Goal: Find specific fact: Find specific fact

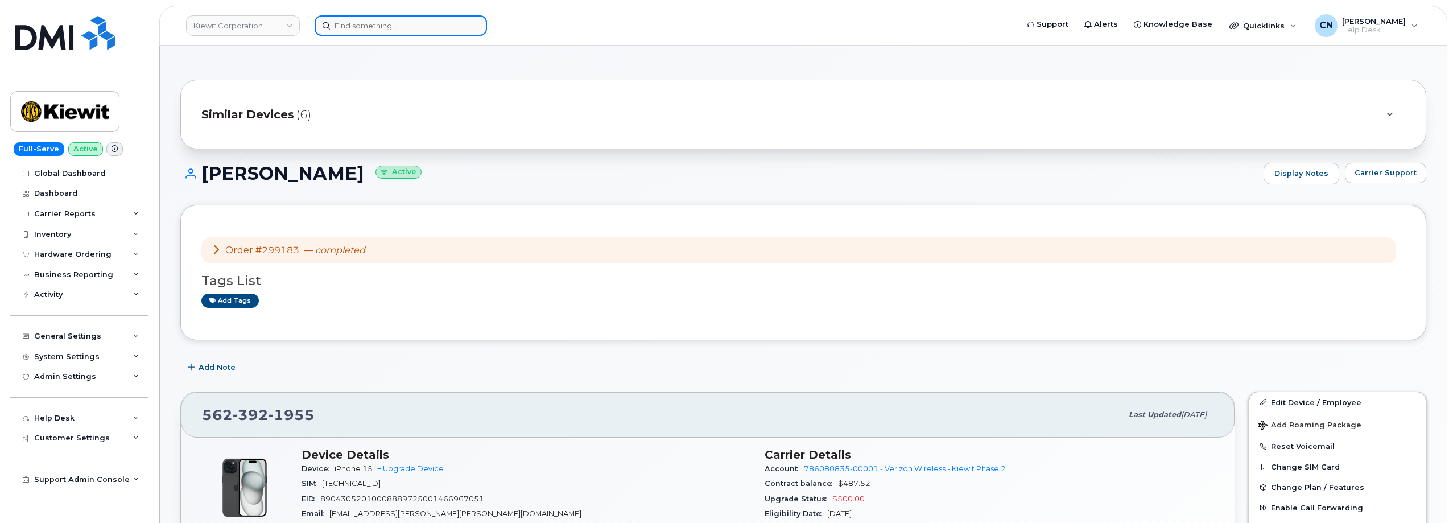
click at [357, 31] on input at bounding box center [401, 25] width 172 height 20
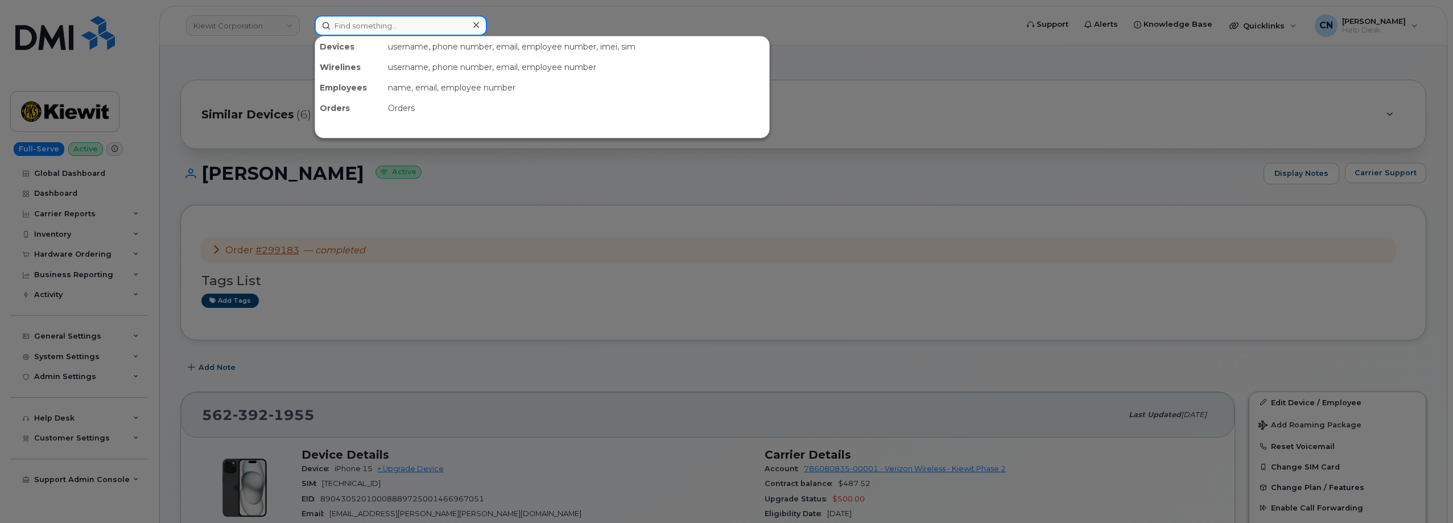
paste input "3479960674"
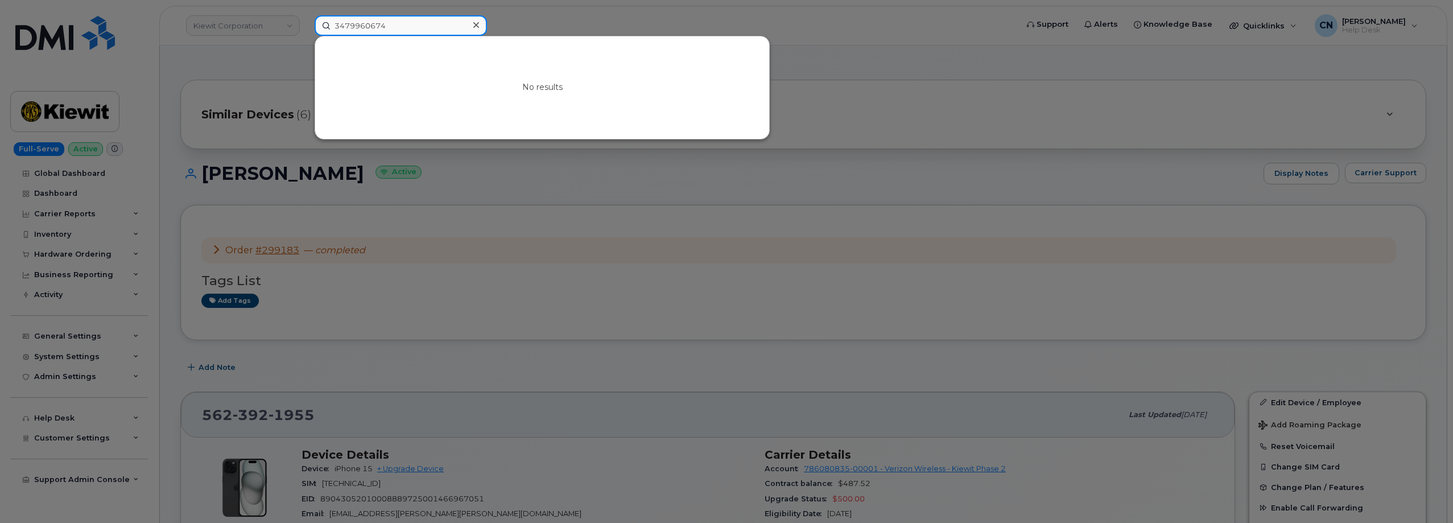
drag, startPoint x: 389, startPoint y: 19, endPoint x: 284, endPoint y: 27, distance: 105.5
click at [306, 27] on div "3479960674 No results" at bounding box center [662, 25] width 713 height 20
paste input "864748691"
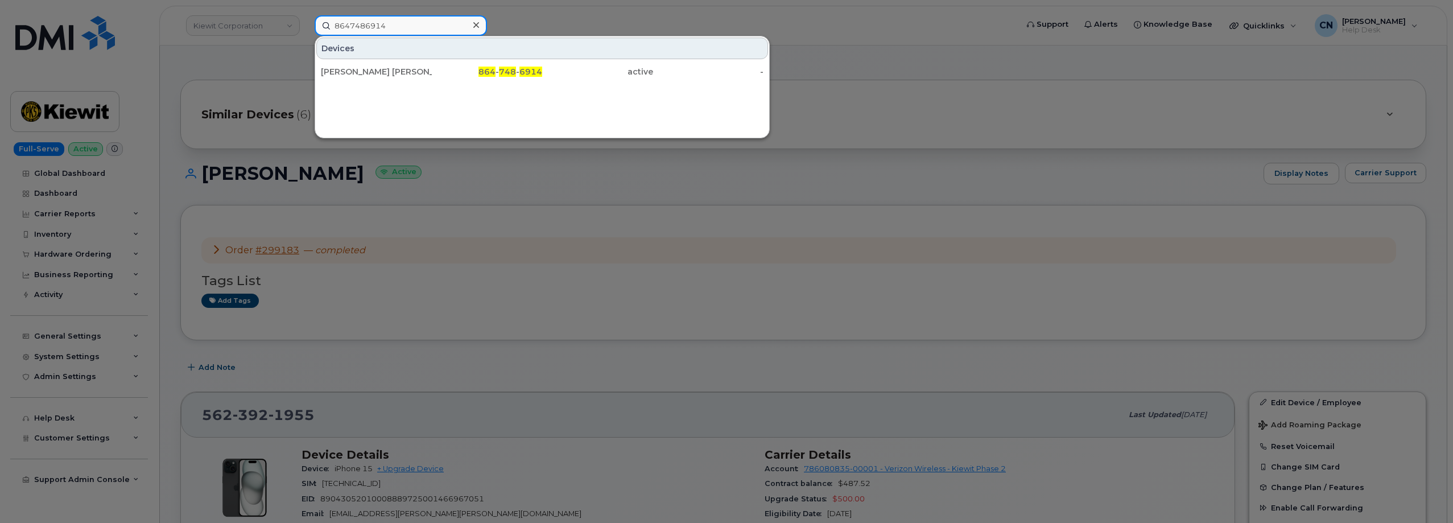
type input "8647486914"
click at [338, 68] on div "[PERSON_NAME] [PERSON_NAME]" at bounding box center [376, 71] width 111 height 11
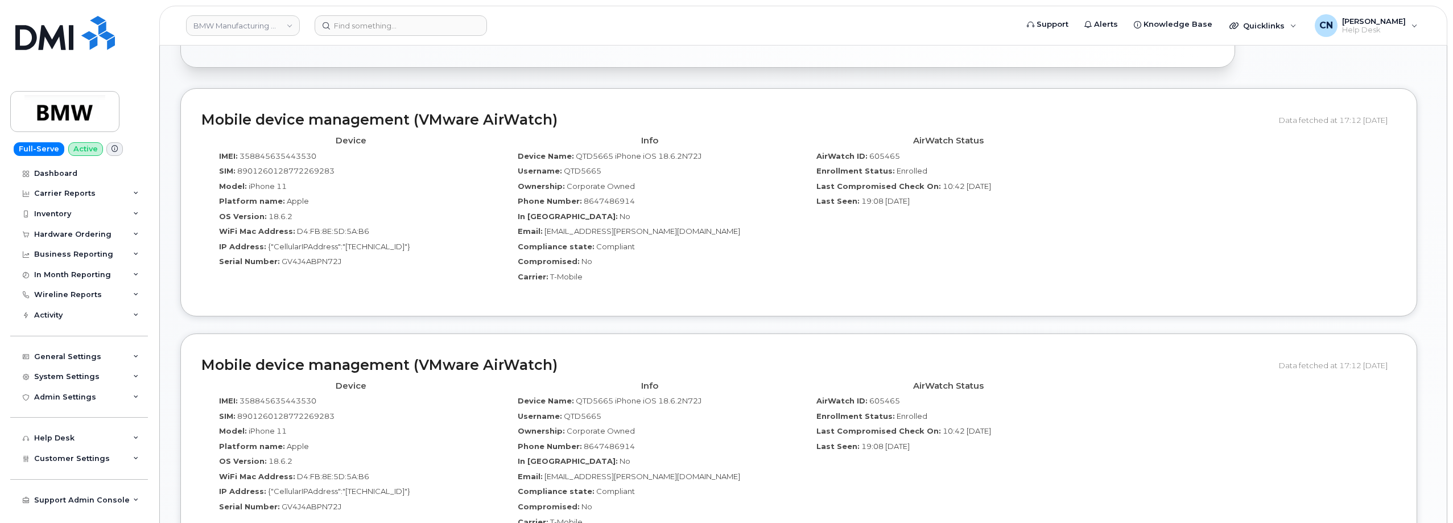
scroll to position [569, 0]
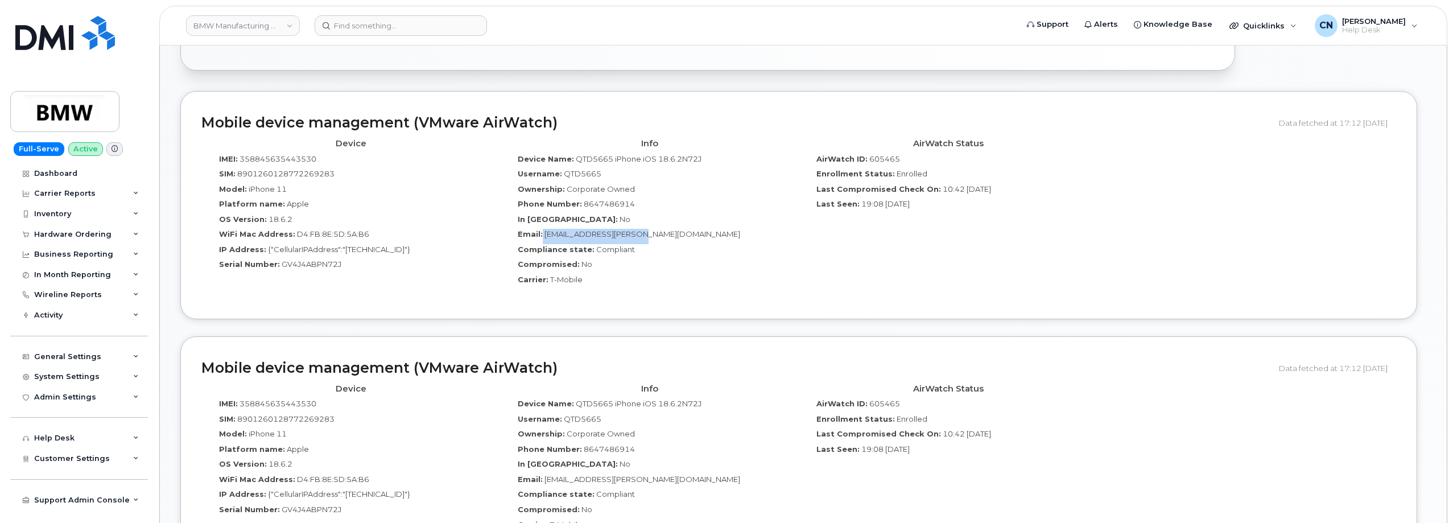
drag, startPoint x: 542, startPoint y: 234, endPoint x: 680, endPoint y: 233, distance: 138.2
click at [680, 233] on div "Email: Lemage.Oneal@bmwmc.com" at bounding box center [650, 236] width 282 height 15
copy div "Lemage.Oneal@bmwmc.com"
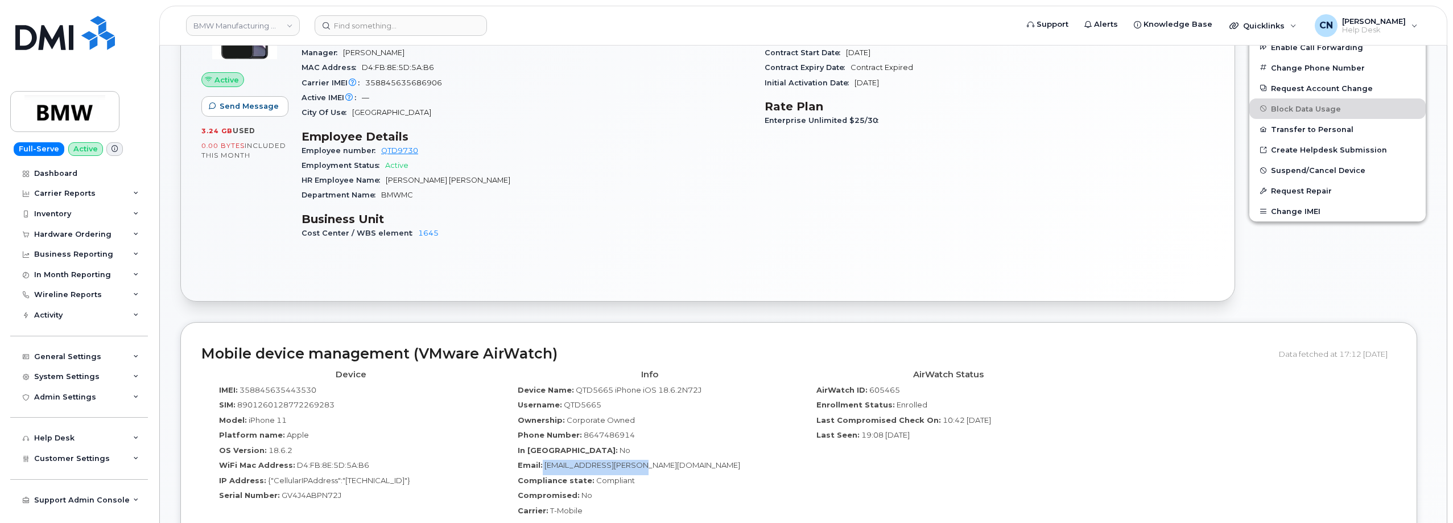
scroll to position [455, 0]
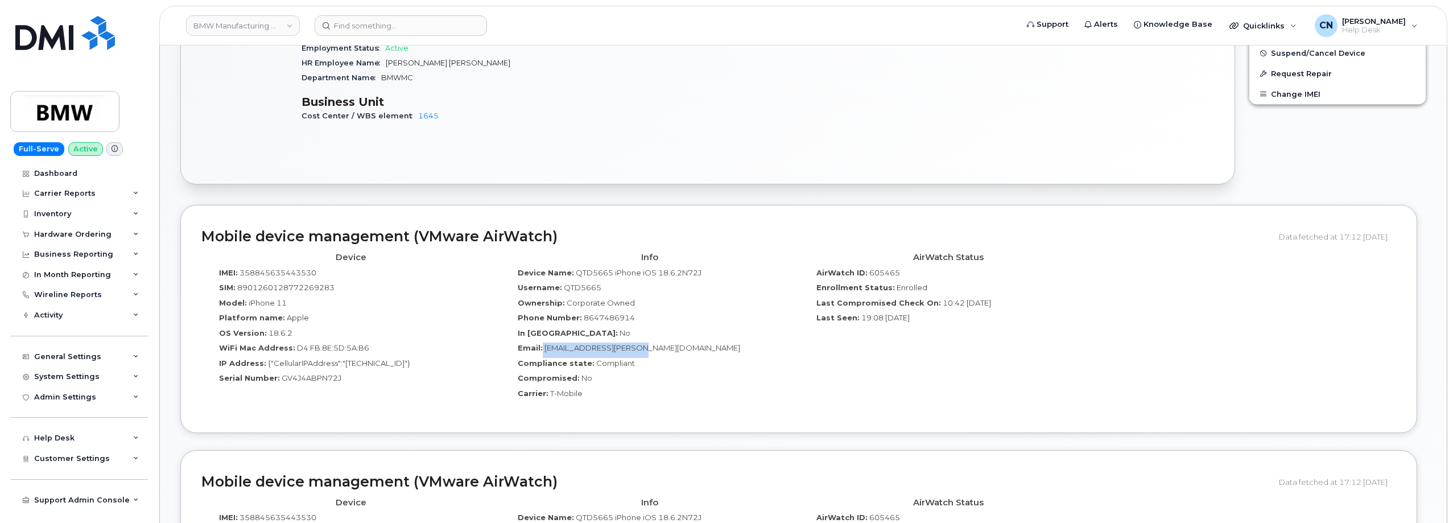
copy div "Lemage.Oneal@bmwmc.com"
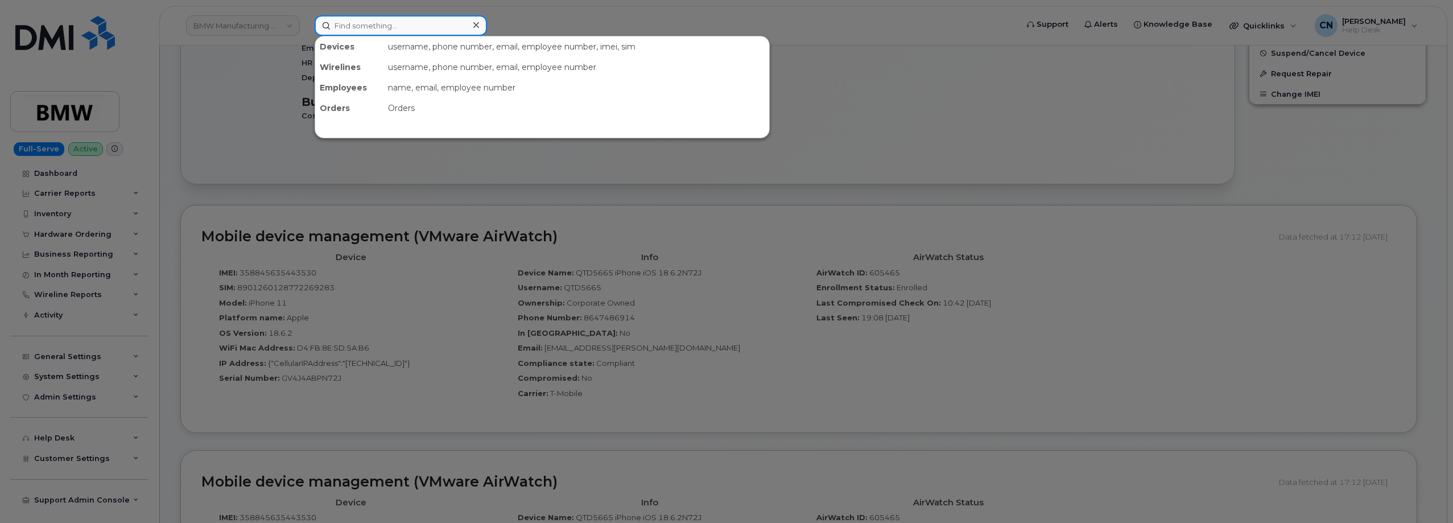
click at [346, 21] on input at bounding box center [401, 25] width 172 height 20
paste input "4064841673"
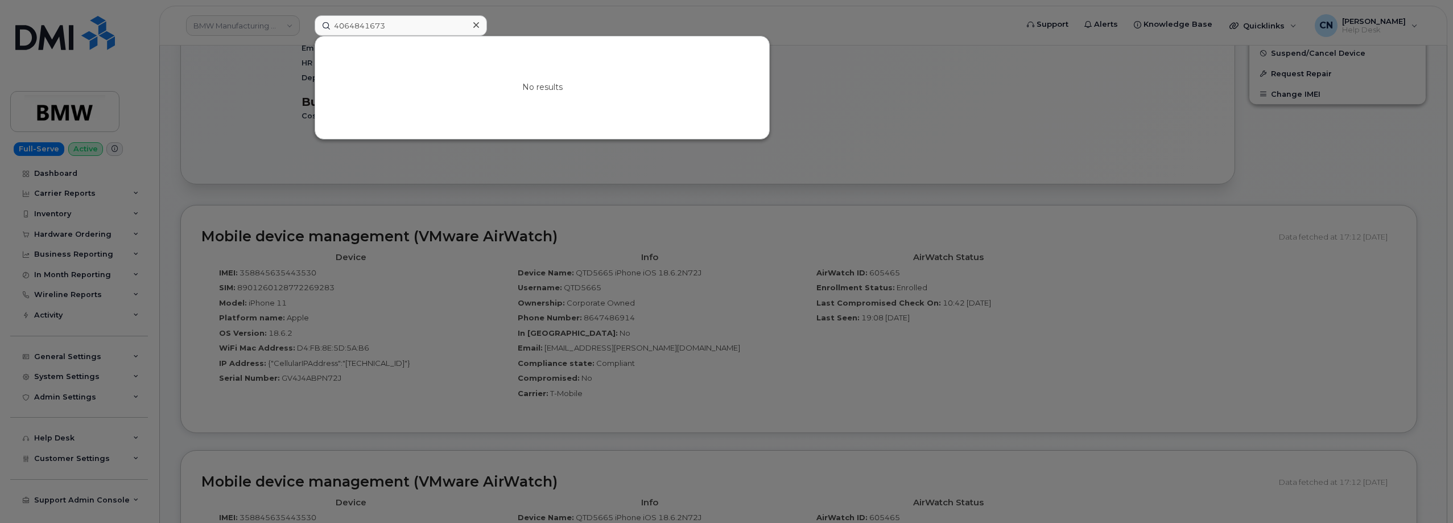
click at [228, 80] on div at bounding box center [726, 261] width 1453 height 523
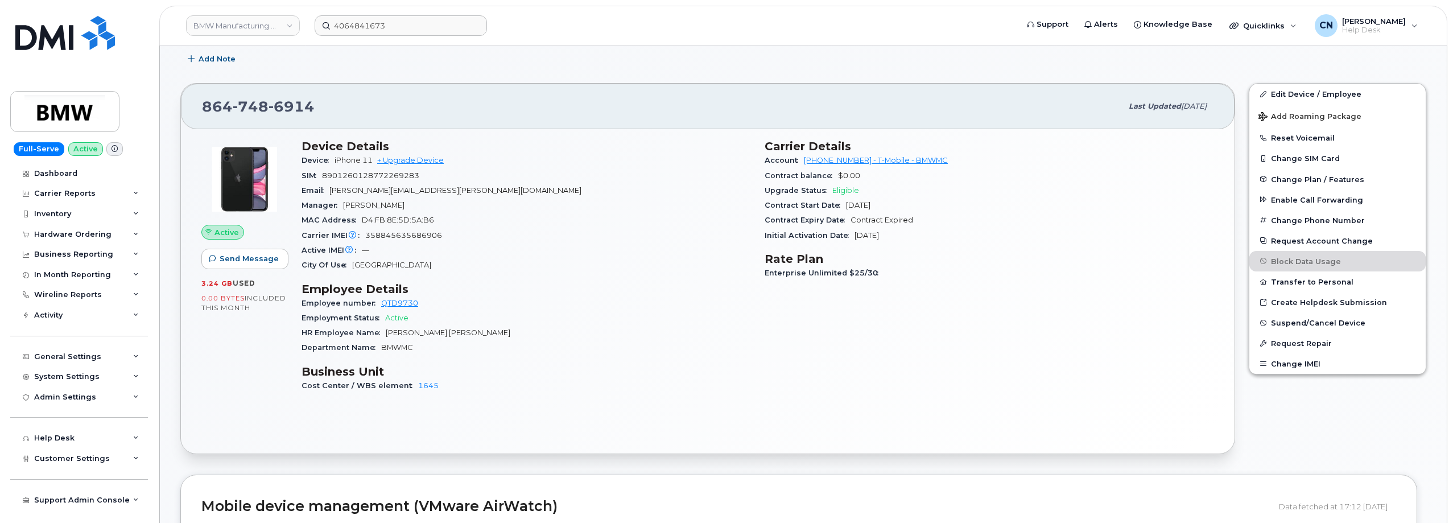
scroll to position [0, 0]
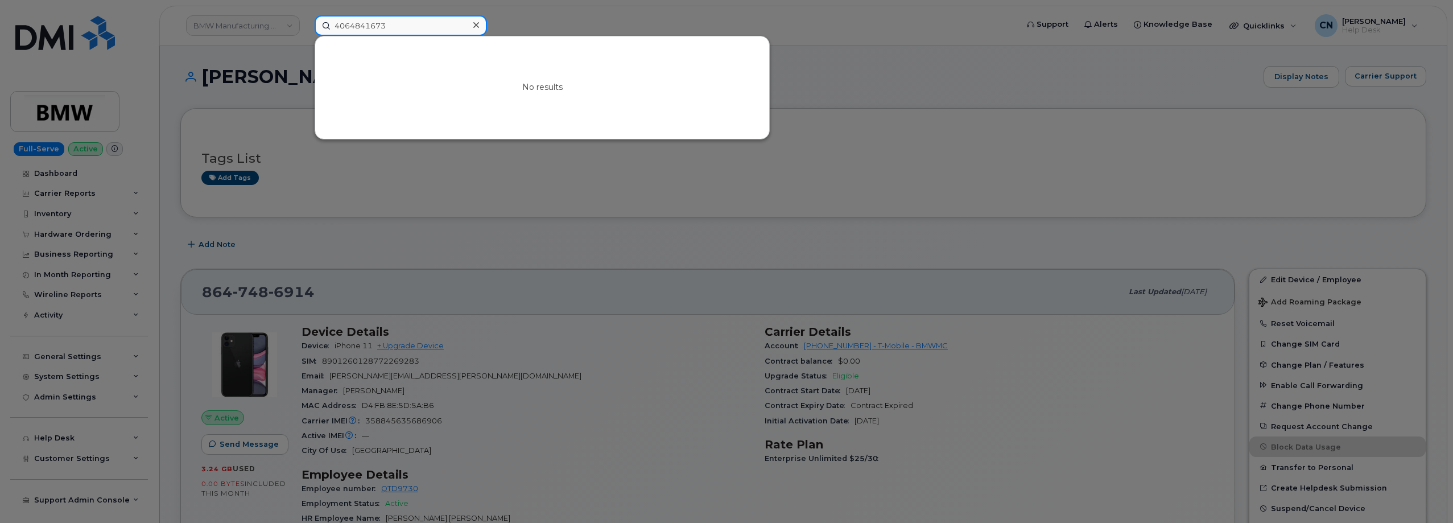
drag, startPoint x: 398, startPoint y: 27, endPoint x: 38, endPoint y: 60, distance: 361.7
click at [306, 36] on div "4064841673 No results" at bounding box center [662, 25] width 713 height 20
paste input ".484."
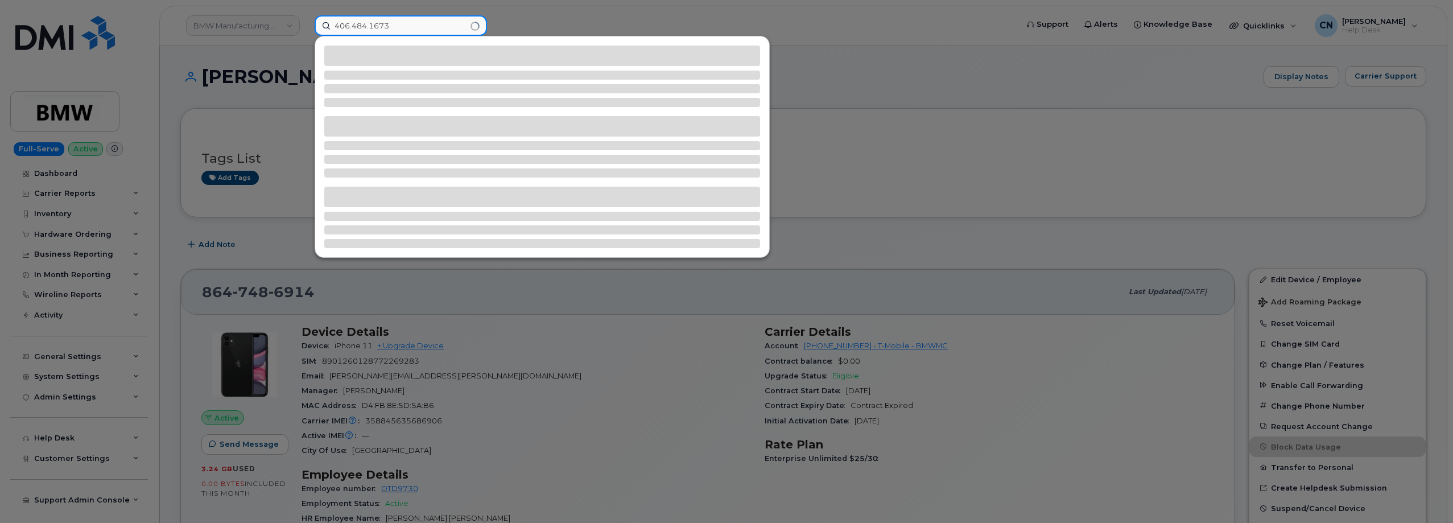
type input "406.484.1673"
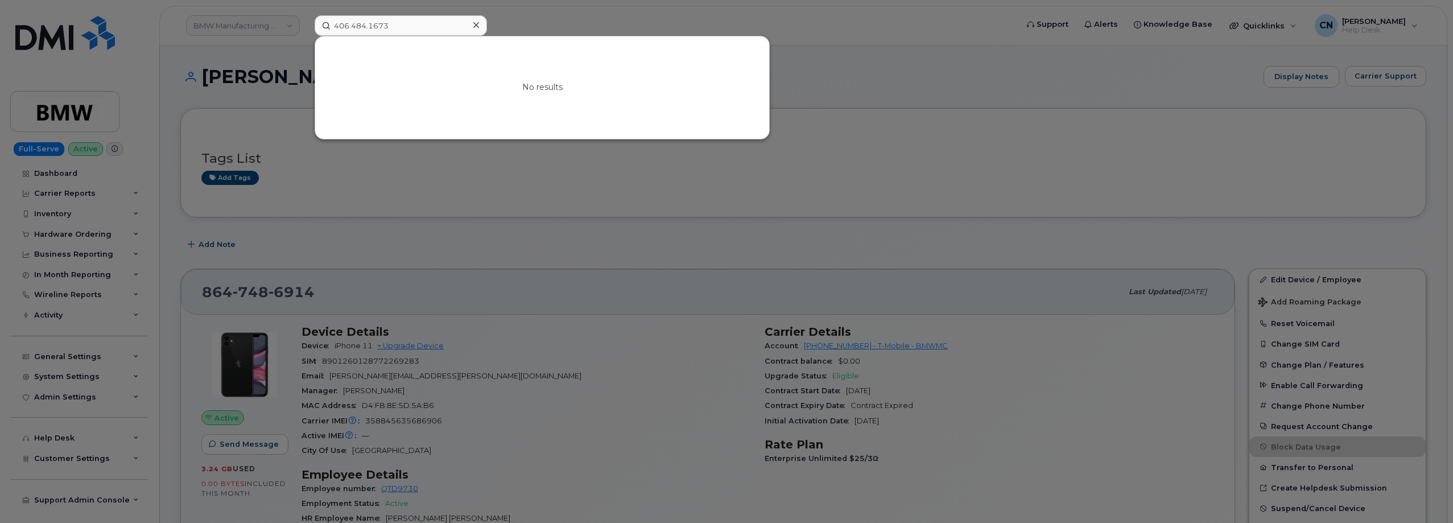
click at [239, 72] on div at bounding box center [726, 261] width 1453 height 523
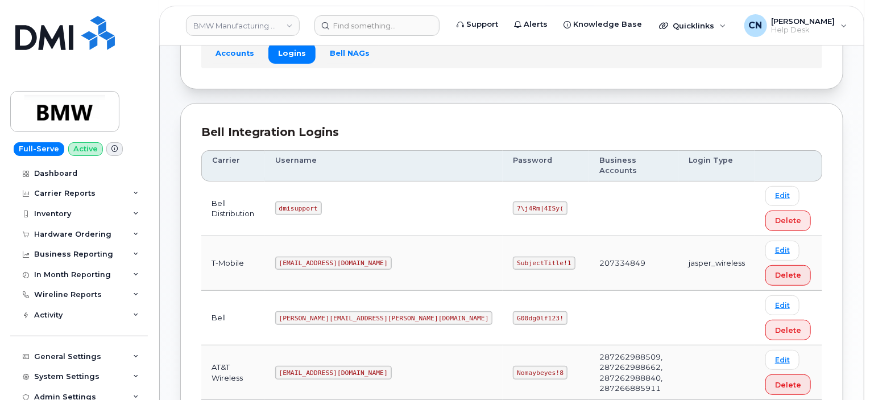
scroll to position [171, 0]
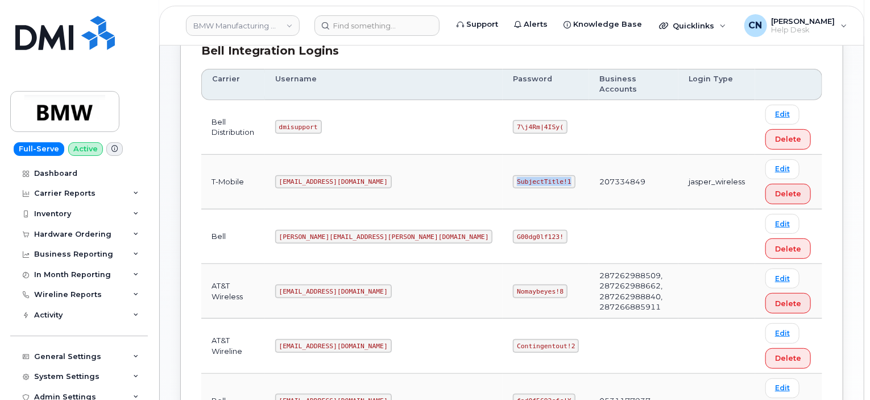
drag, startPoint x: 388, startPoint y: 169, endPoint x: 448, endPoint y: 171, distance: 60.3
click at [503, 171] on td "SubjectTitle!1" at bounding box center [546, 182] width 86 height 55
copy code "SubjectTitle!1"
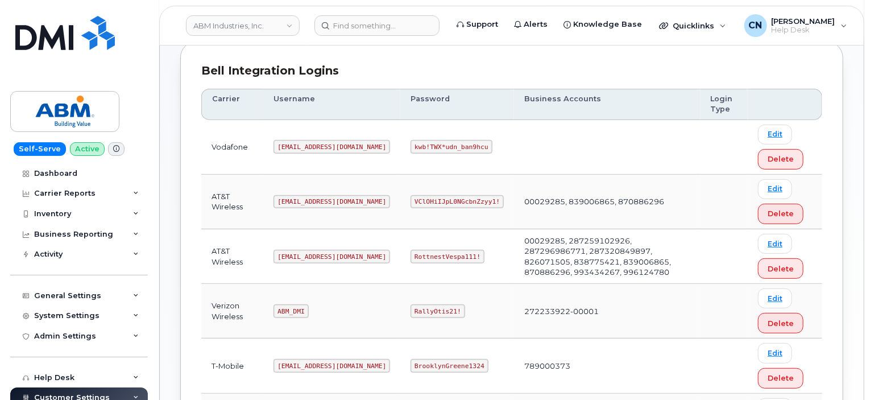
scroll to position [228, 0]
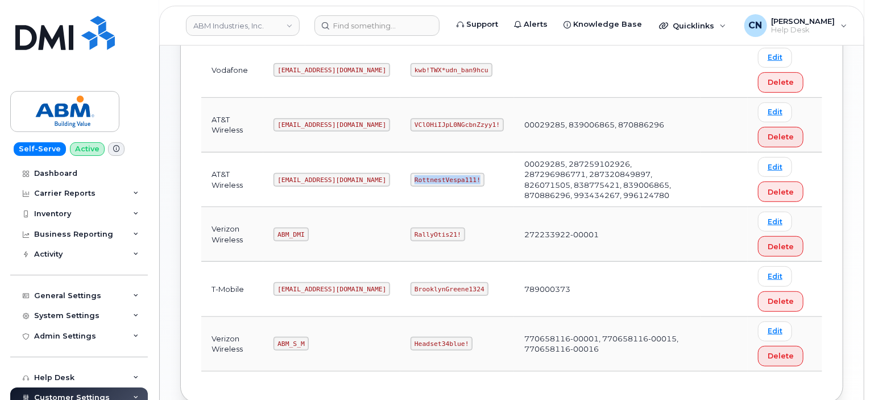
drag, startPoint x: 375, startPoint y: 180, endPoint x: 452, endPoint y: 174, distance: 76.5
click at [446, 180] on td "RottnestVespa111!" at bounding box center [458, 179] width 114 height 55
copy code "RottnestVespa111!"
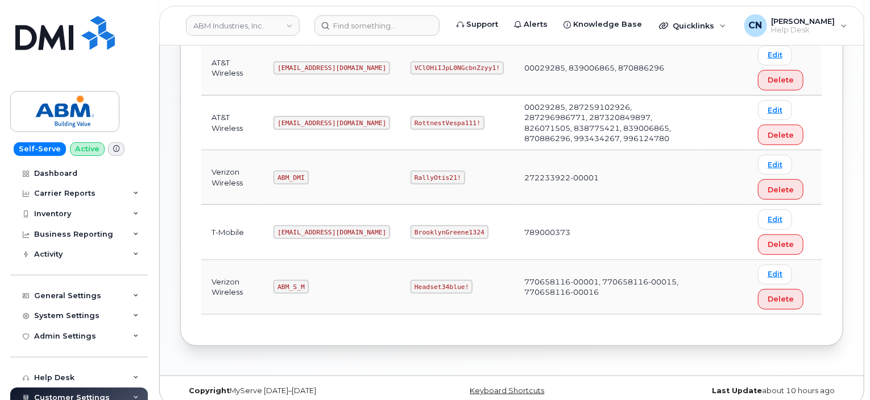
scroll to position [228, 0]
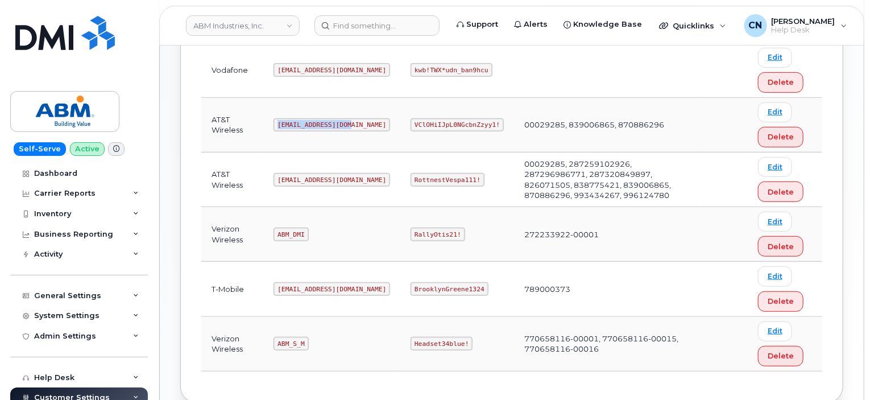
drag, startPoint x: 275, startPoint y: 122, endPoint x: 351, endPoint y: 127, distance: 75.8
click at [351, 127] on td "[EMAIL_ADDRESS][DOMAIN_NAME]" at bounding box center [331, 125] width 137 height 55
copy code "[EMAIL_ADDRESS][DOMAIN_NAME]"
drag, startPoint x: 373, startPoint y: 122, endPoint x: 793, endPoint y: 148, distance: 421.3
click at [452, 122] on code "VClOHiIJpL0NGcbnZzyy1!" at bounding box center [457, 125] width 93 height 14
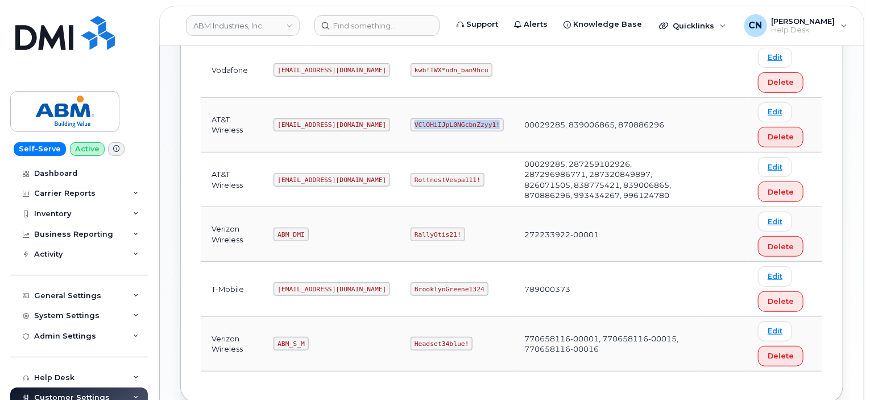
copy code "VClOHiIJpL0NGcbnZzyy1!"
click at [401, 143] on td "VClOHiIJpL0NGcbnZzyy1!" at bounding box center [458, 125] width 114 height 55
click at [411, 126] on code "VClOHiIJpL0NGcbnZzyy1!" at bounding box center [457, 125] width 93 height 14
drag, startPoint x: 373, startPoint y: 120, endPoint x: 452, endPoint y: 121, distance: 79.1
click at [452, 122] on code "VClOHiIJpL0NGcbnZzyy1!" at bounding box center [457, 125] width 93 height 14
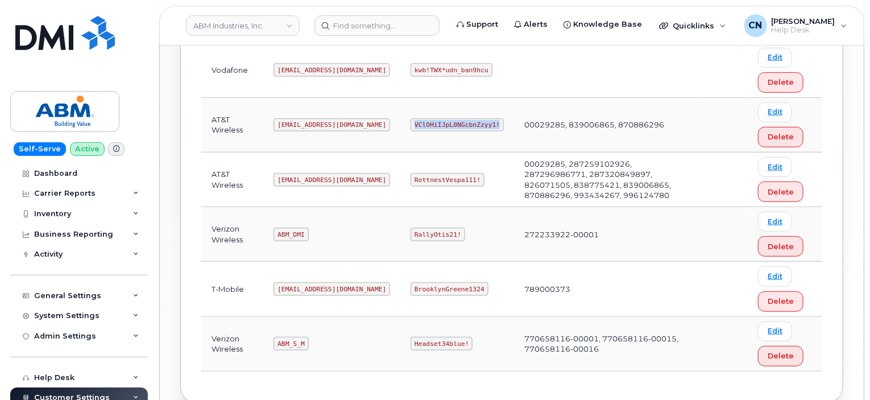
copy code "VClOHiIJpL0NGcbnZzyy1!"
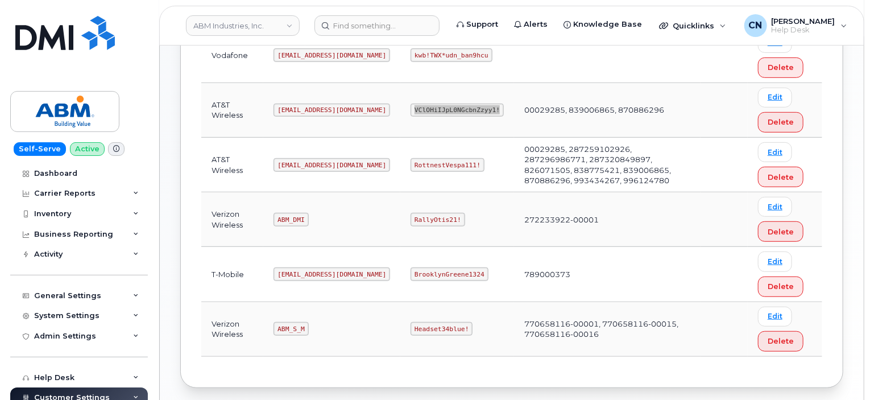
scroll to position [284, 0]
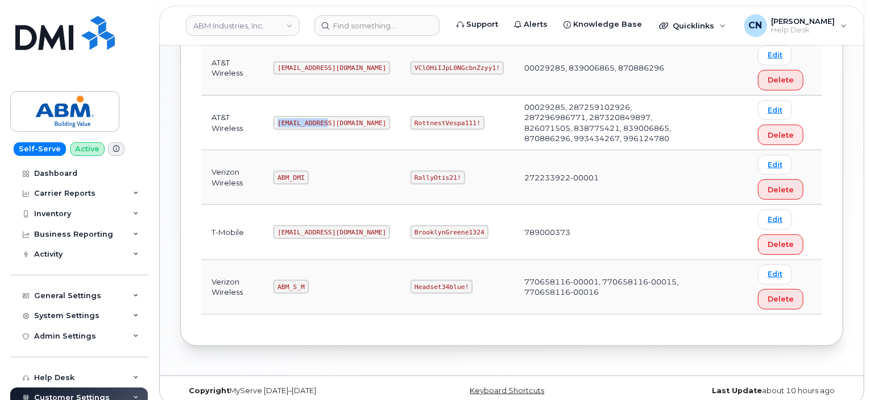
drag, startPoint x: 278, startPoint y: 122, endPoint x: 336, endPoint y: 122, distance: 58.6
click at [336, 122] on td "abm@dminc.com" at bounding box center [331, 123] width 137 height 55
copy code "abm@dminc.com"
drag, startPoint x: 373, startPoint y: 123, endPoint x: 791, endPoint y: 155, distance: 419.4
click at [448, 126] on td "RottnestVespa111!" at bounding box center [458, 123] width 114 height 55
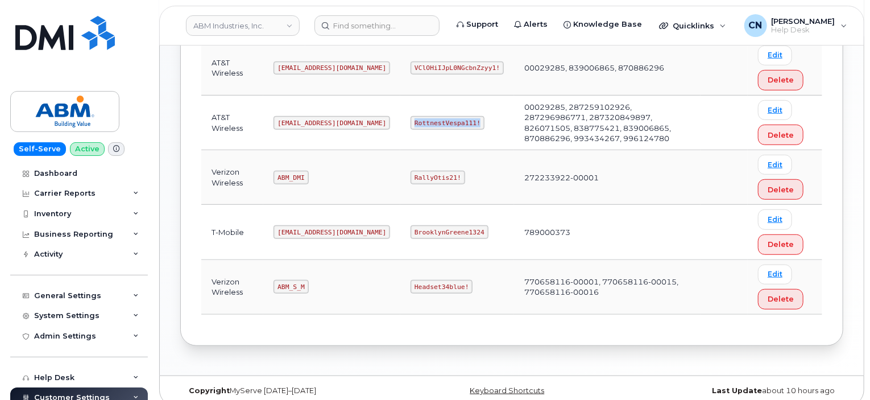
copy code "RottnestVespa111!"
